Goal: Navigation & Orientation: Find specific page/section

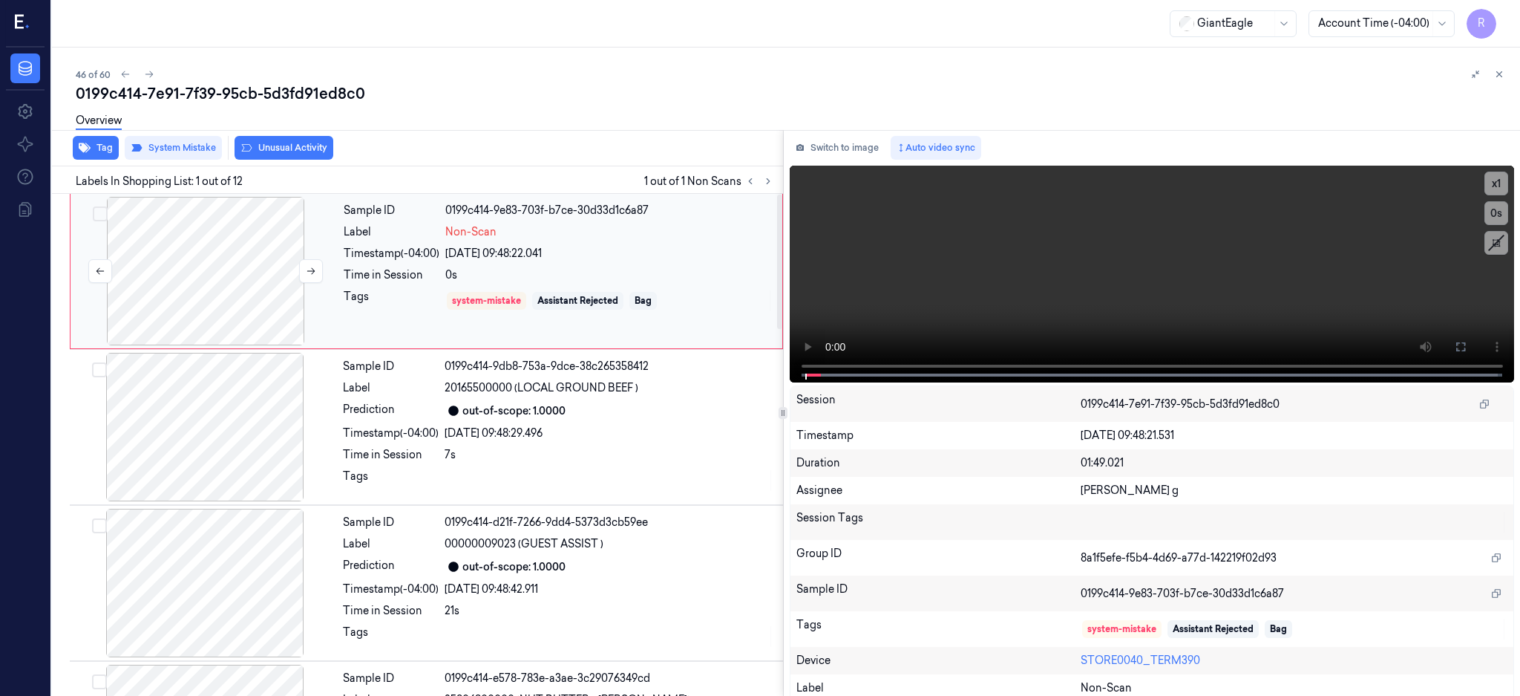
click at [250, 265] on div at bounding box center [205, 271] width 264 height 148
click at [242, 241] on div at bounding box center [205, 271] width 264 height 148
click at [1467, 344] on icon at bounding box center [1461, 347] width 12 height 12
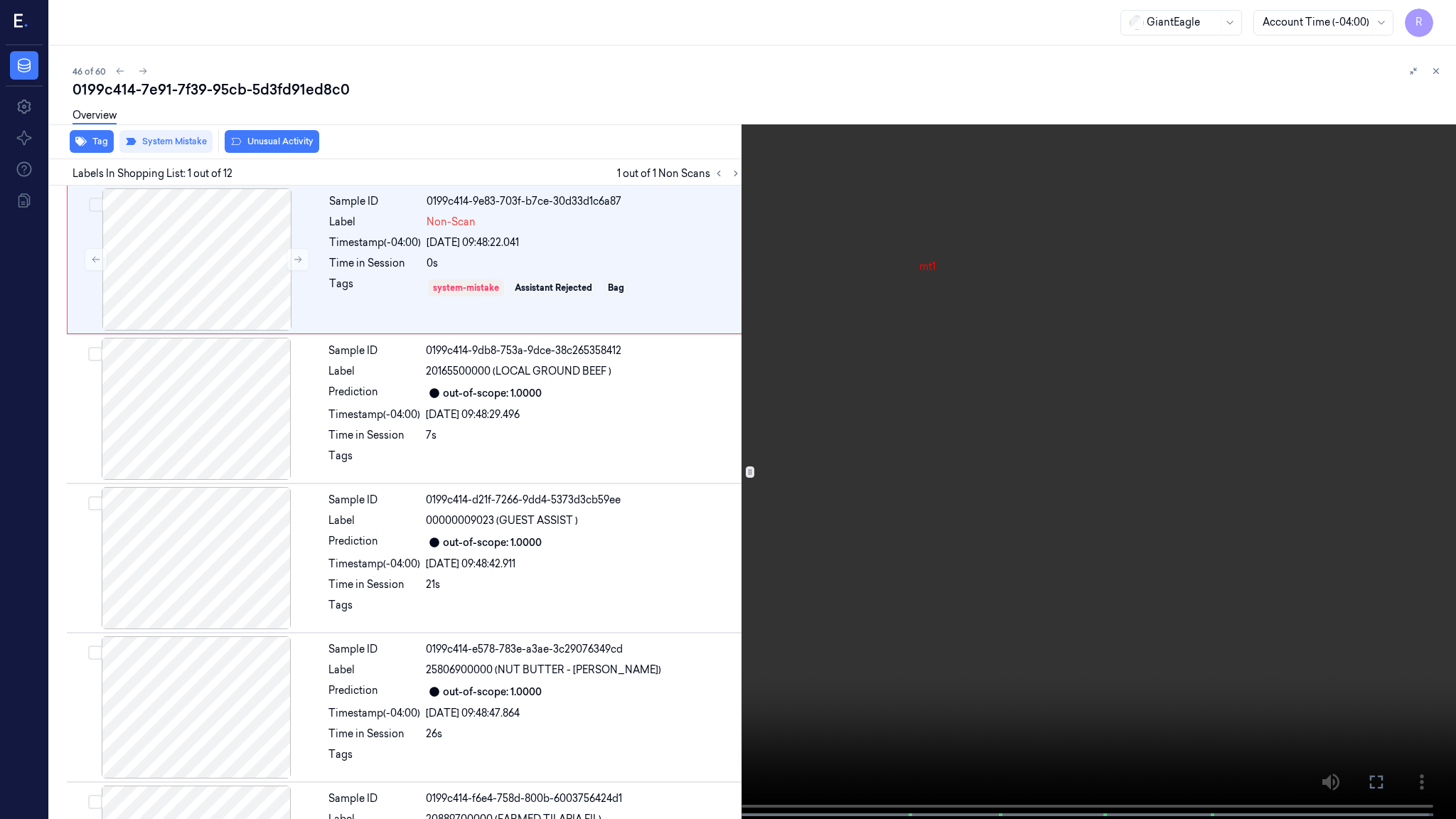
click at [908, 448] on video at bounding box center [728, 411] width 1456 height 822
